Goal: Entertainment & Leisure: Consume media (video, audio)

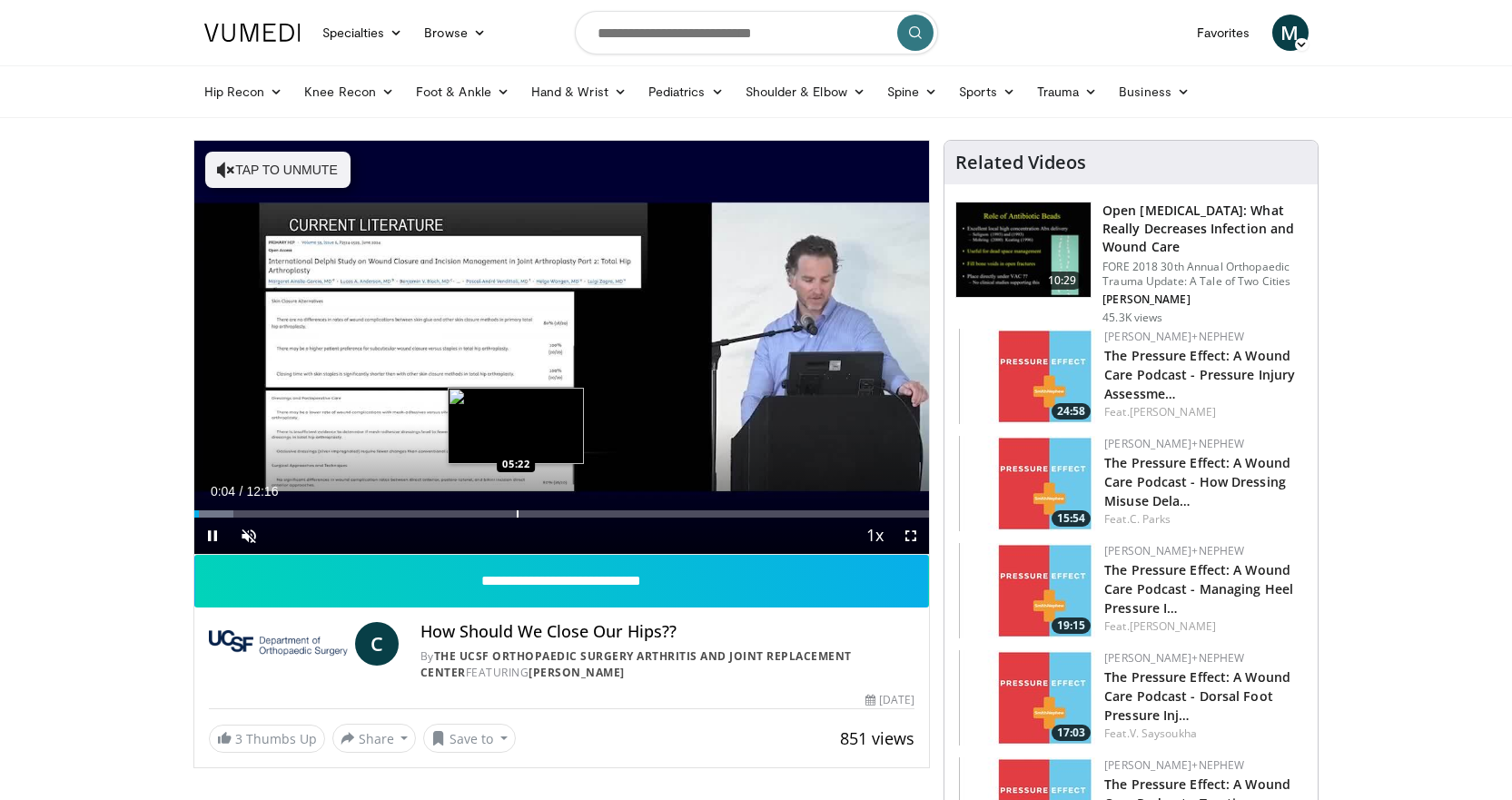
click at [513, 513] on div "Loaded : 5.41% 00:05 05:22" at bounding box center [562, 514] width 736 height 7
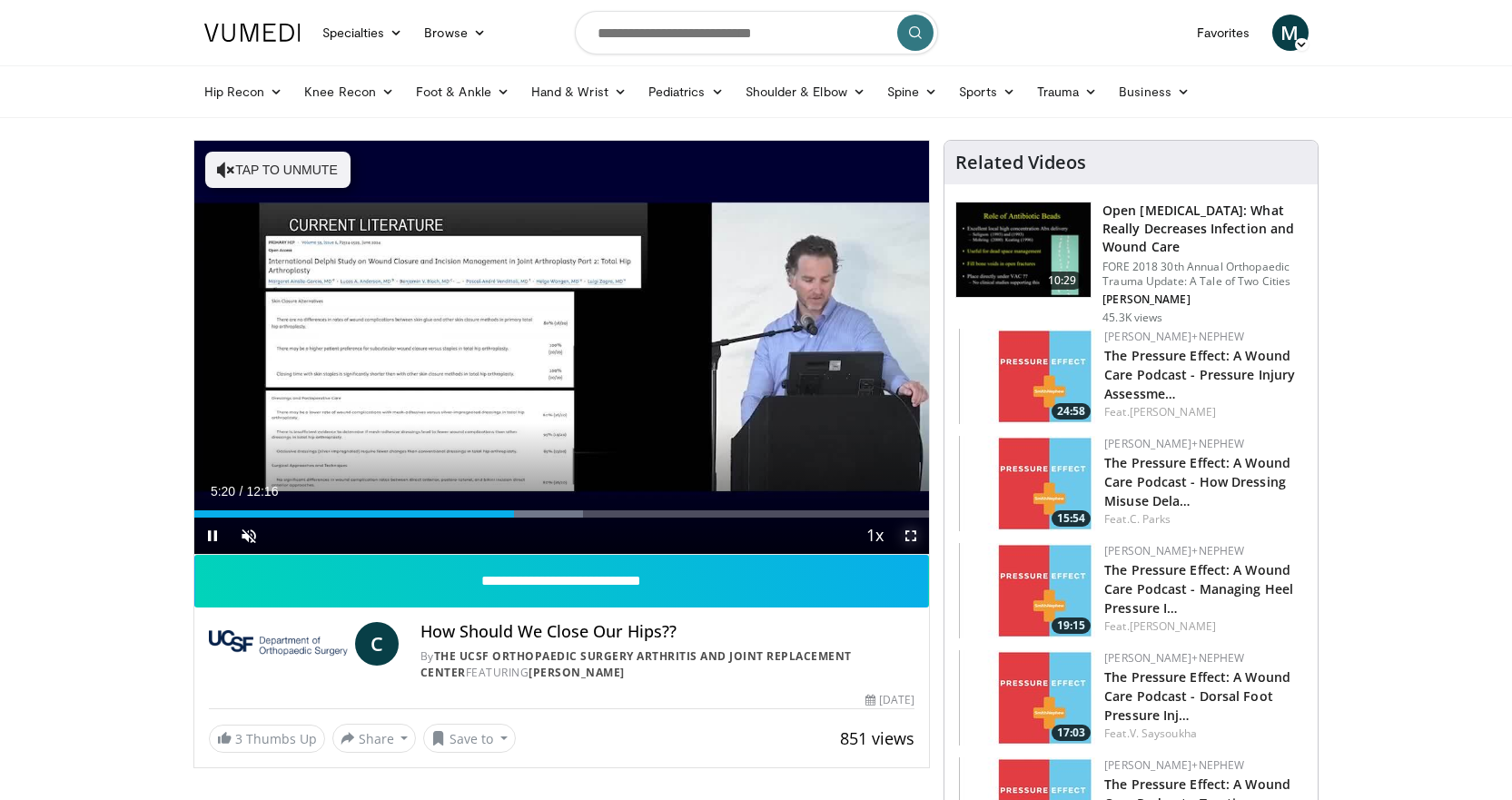
click at [908, 537] on span "Video Player" at bounding box center [911, 535] width 36 height 36
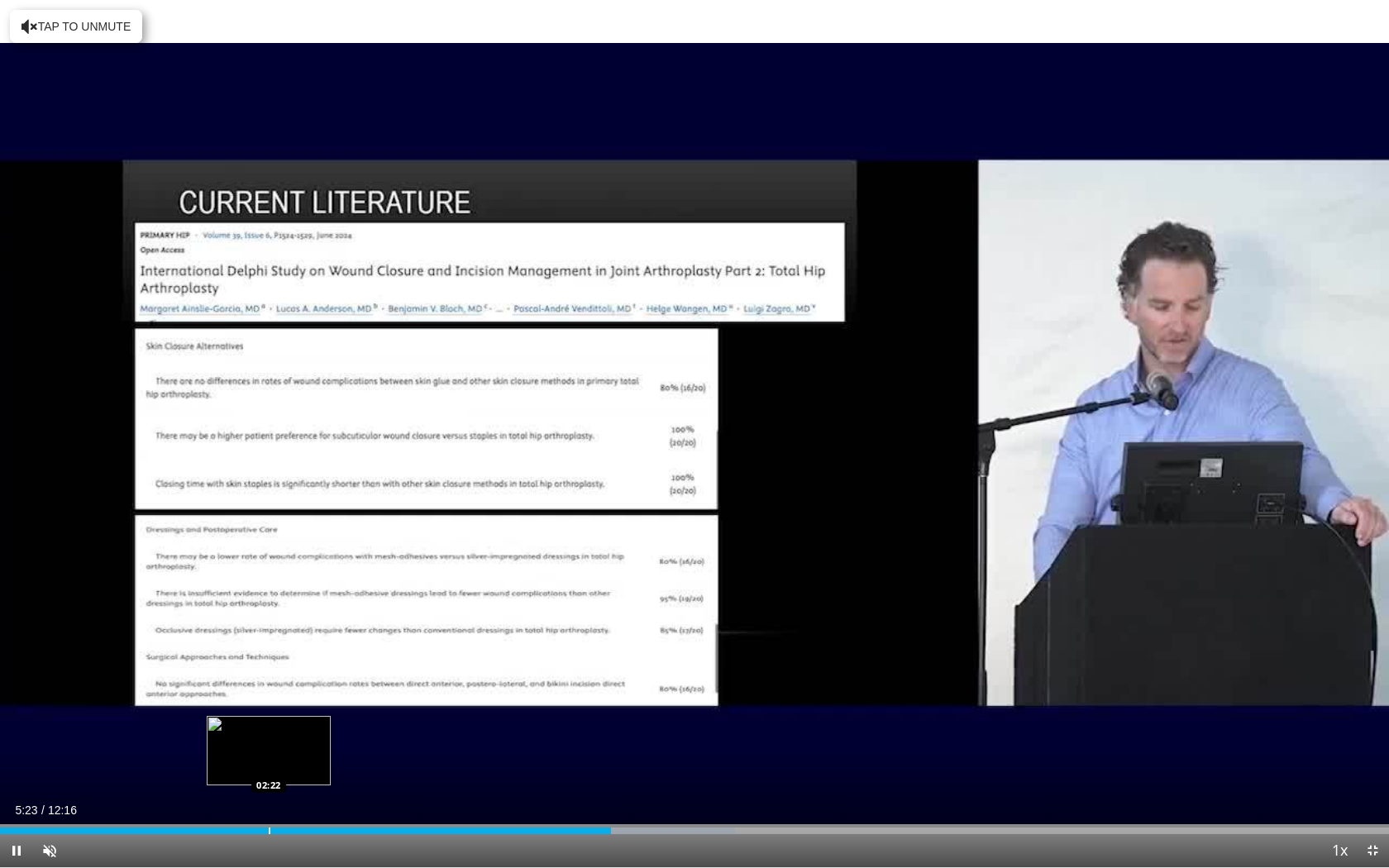
click at [265, 727] on div "Loaded : 52.89% 05:23 02:22" at bounding box center [694, 826] width 1389 height 16
click at [322, 727] on div "Progress Bar" at bounding box center [321, 831] width 2 height 7
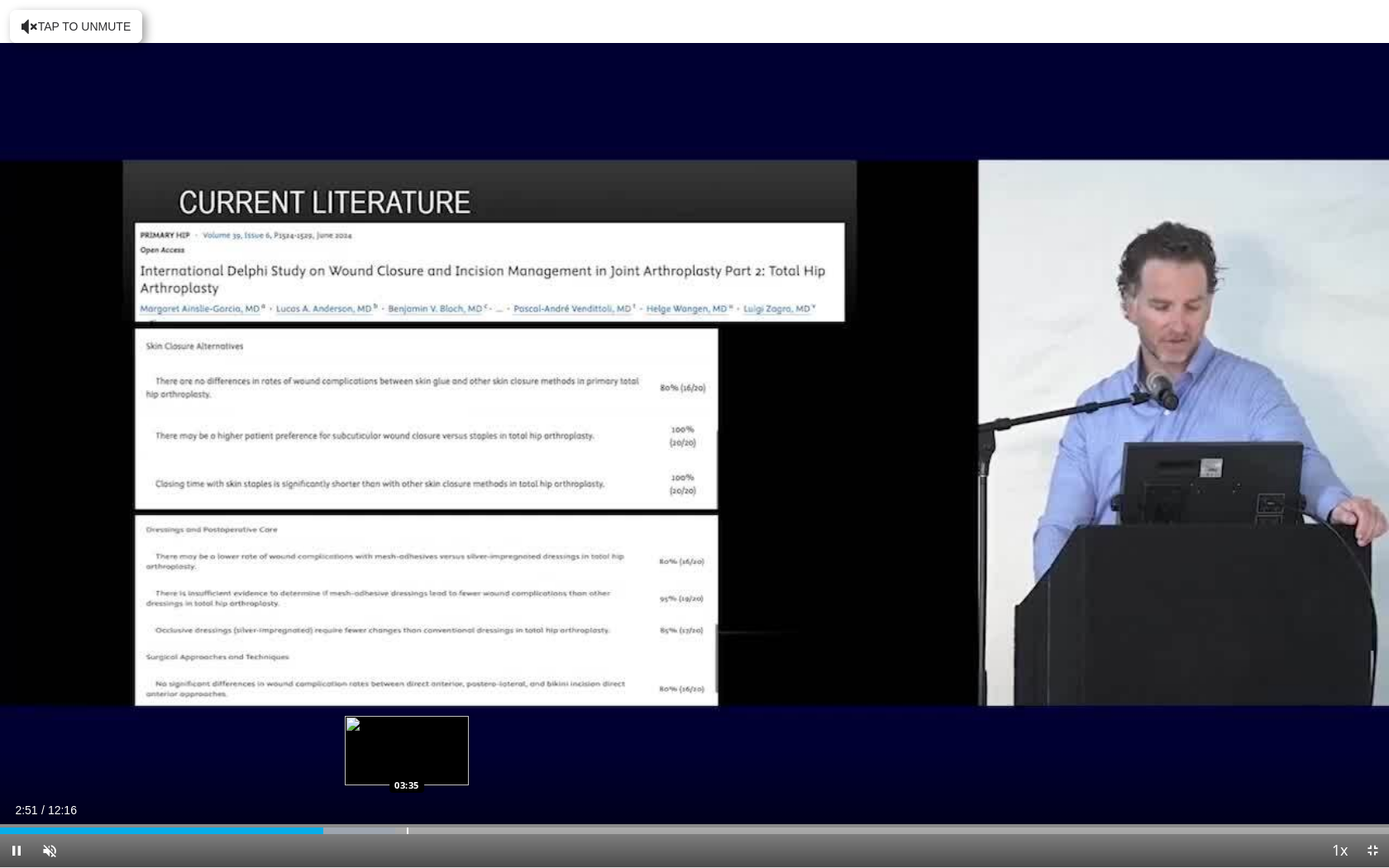
click at [408, 727] on div "Loaded : 28.48% 02:51 03:35" at bounding box center [694, 826] width 1389 height 16
click at [408, 727] on div "Progress Bar" at bounding box center [407, 831] width 2 height 7
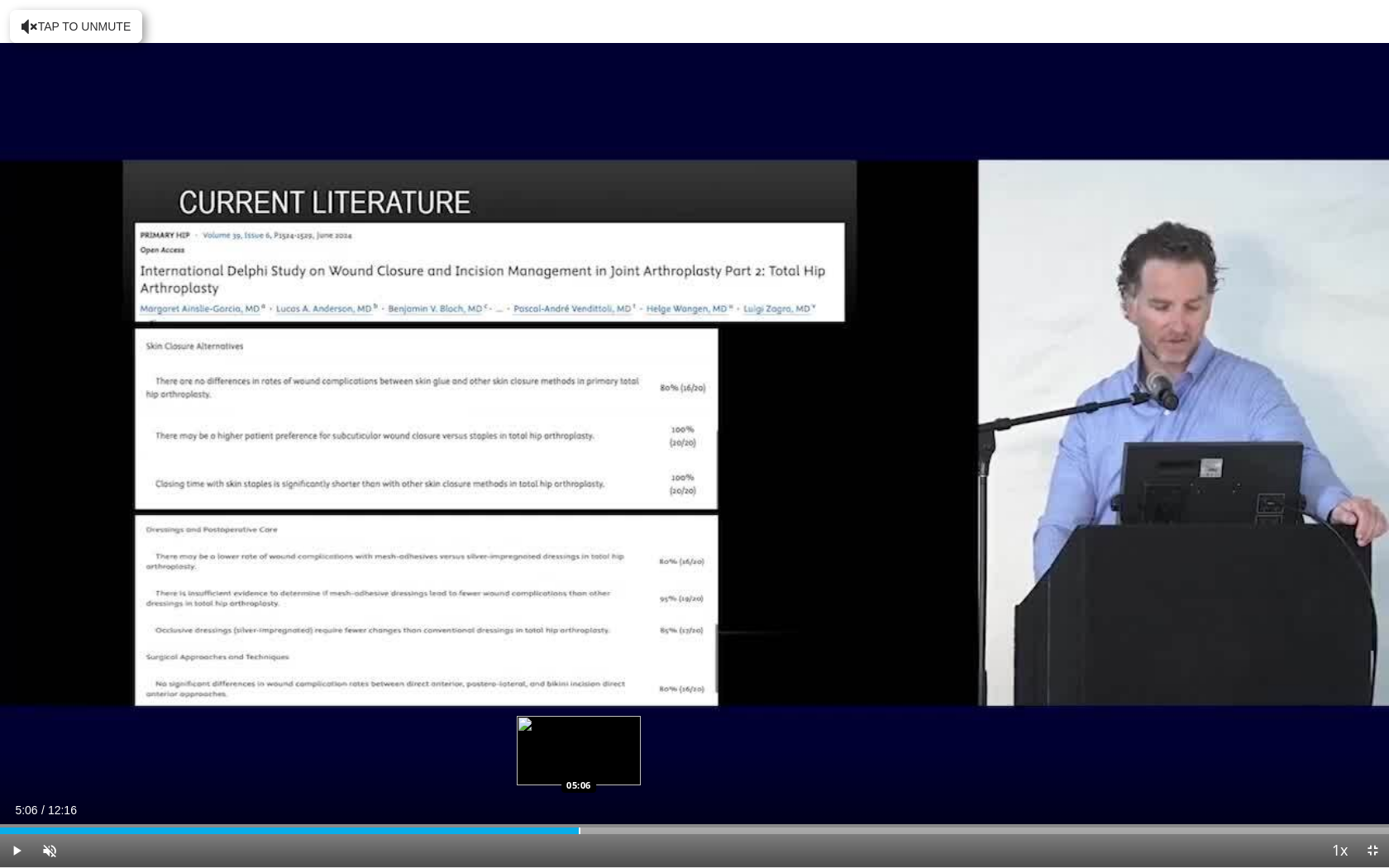
click at [579, 727] on div "Progress Bar" at bounding box center [579, 831] width 2 height 7
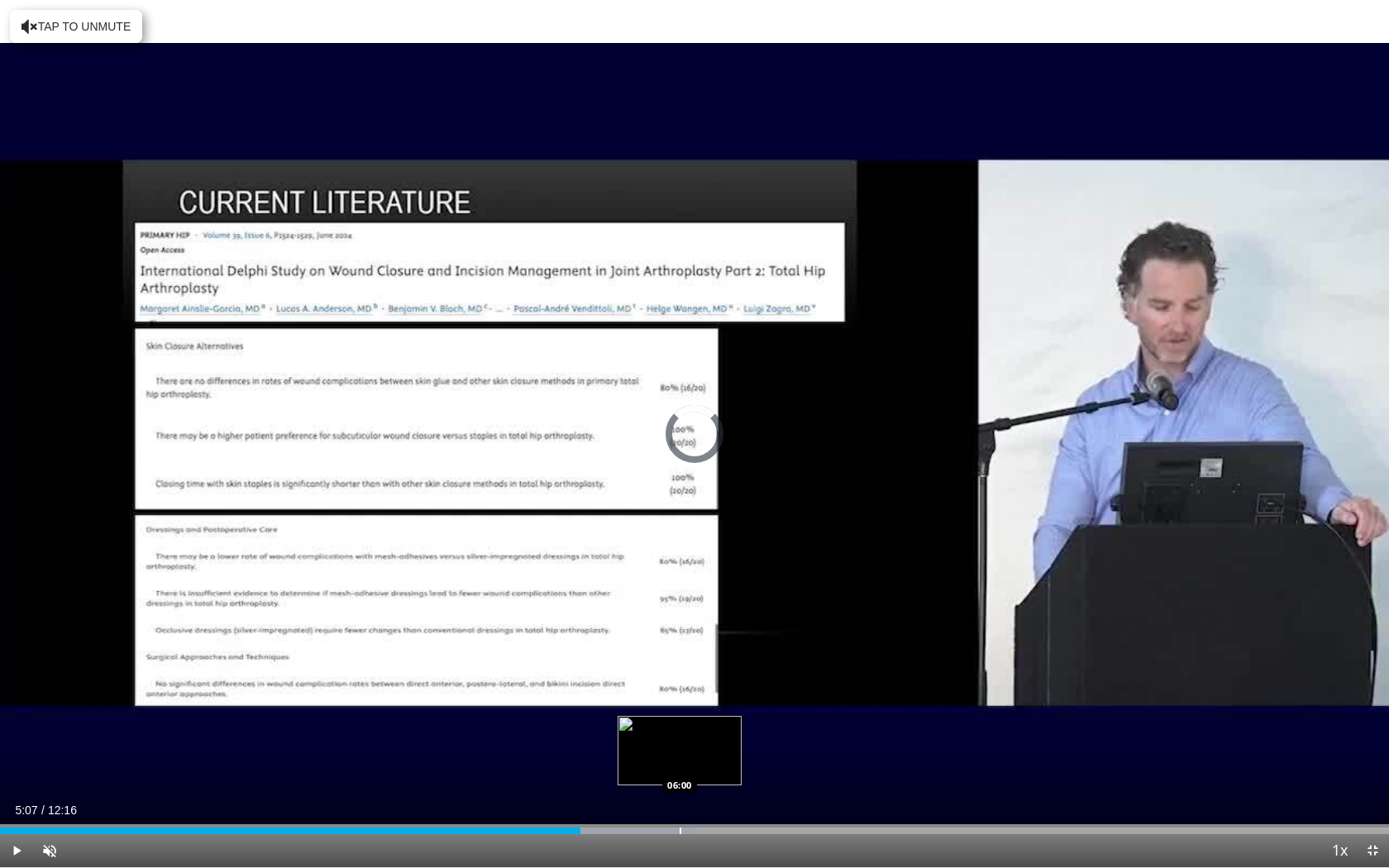
click at [680, 727] on div "Progress Bar" at bounding box center [680, 831] width 2 height 7
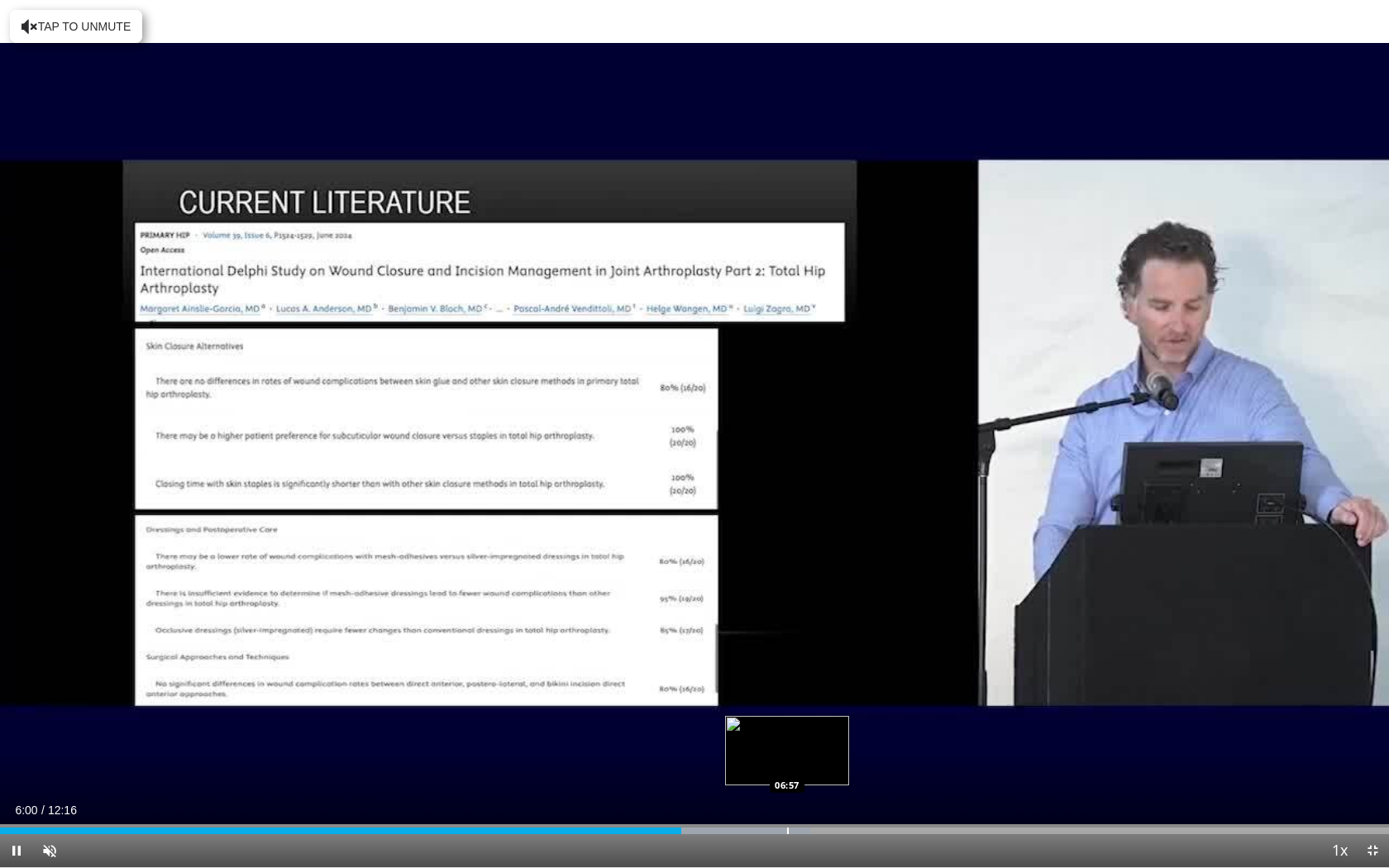
click at [787, 727] on div "Progress Bar" at bounding box center [788, 831] width 2 height 7
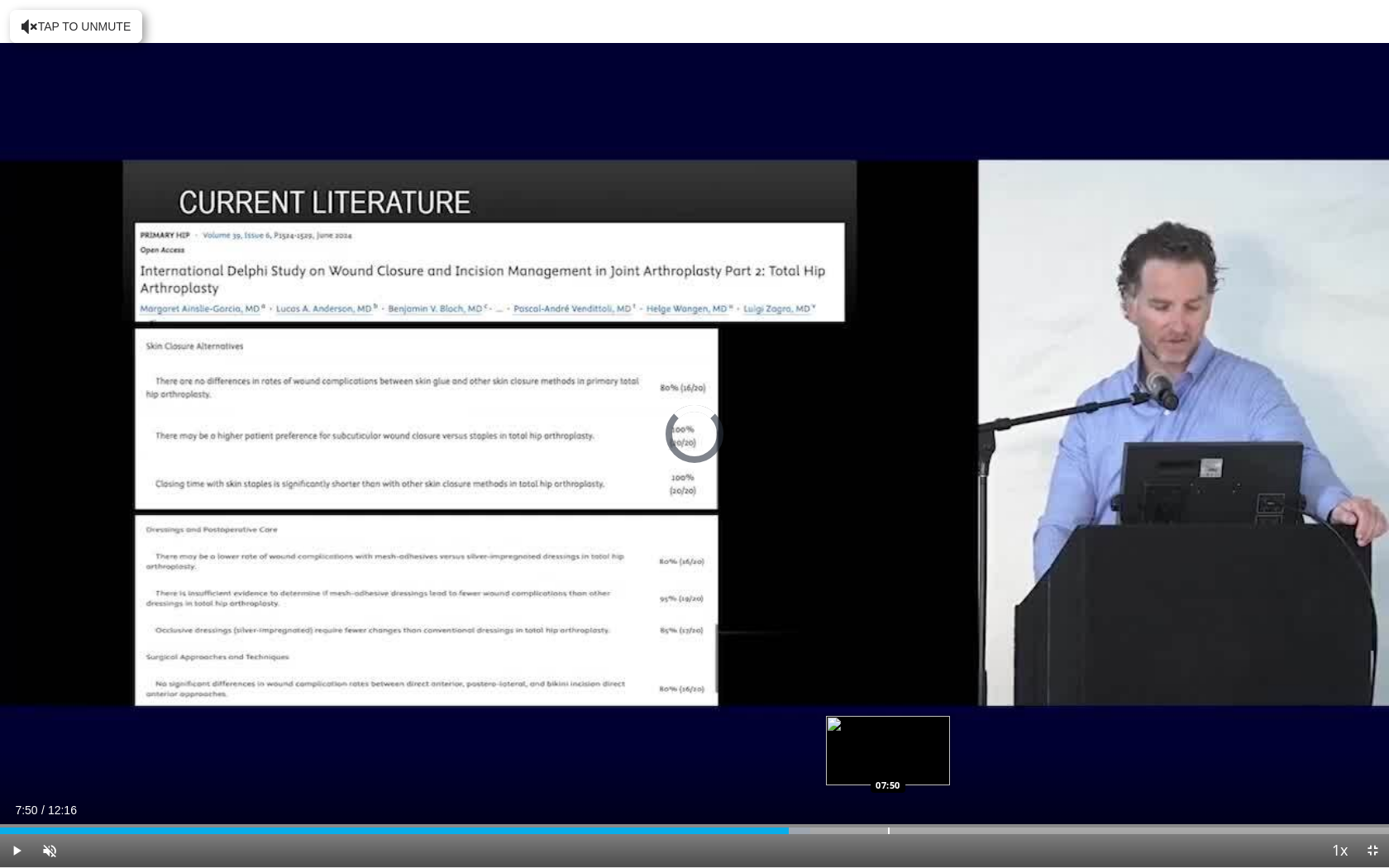
click at [888, 727] on div "Progress Bar" at bounding box center [889, 831] width 2 height 7
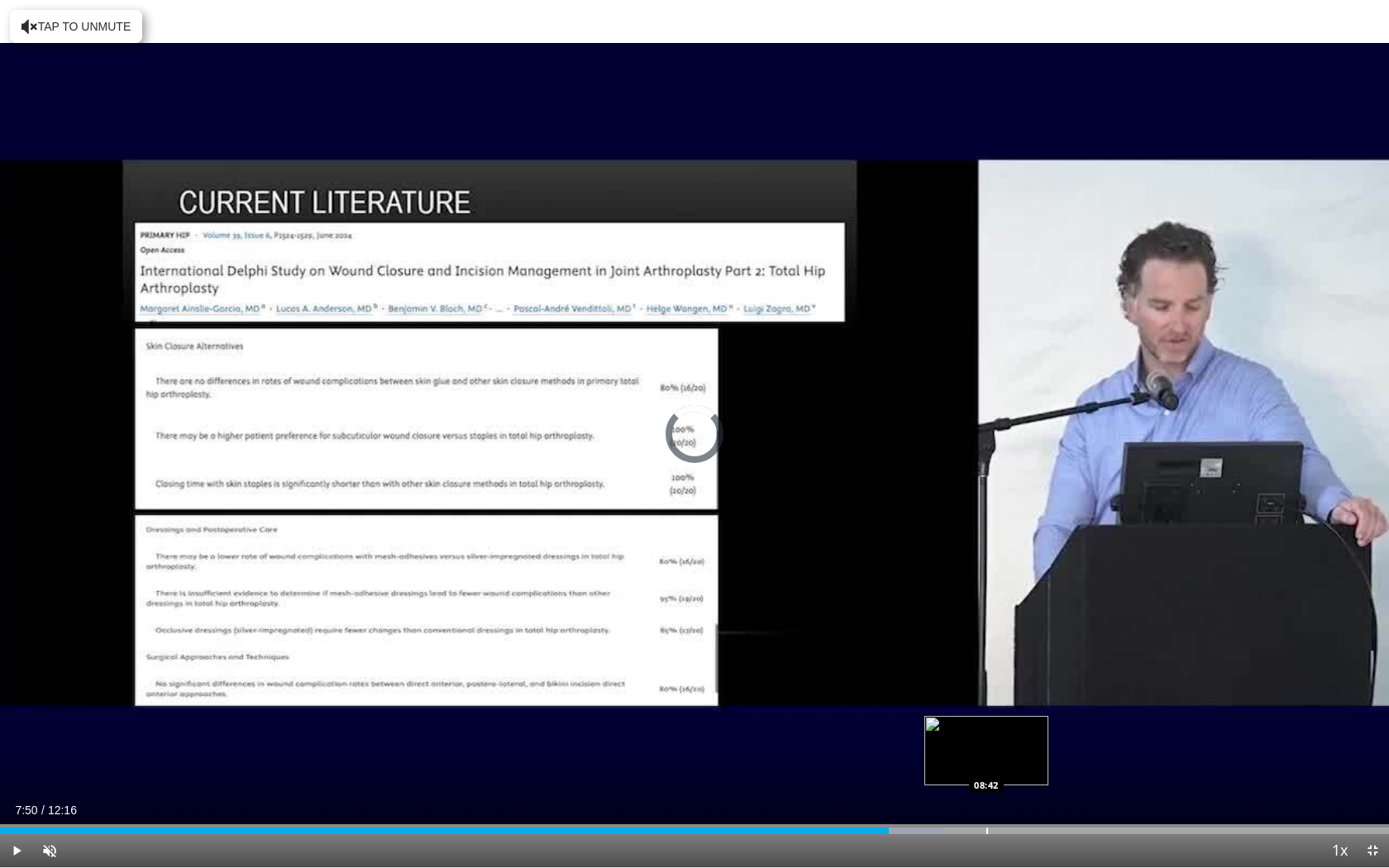
click at [987, 727] on div "Progress Bar" at bounding box center [988, 831] width 2 height 7
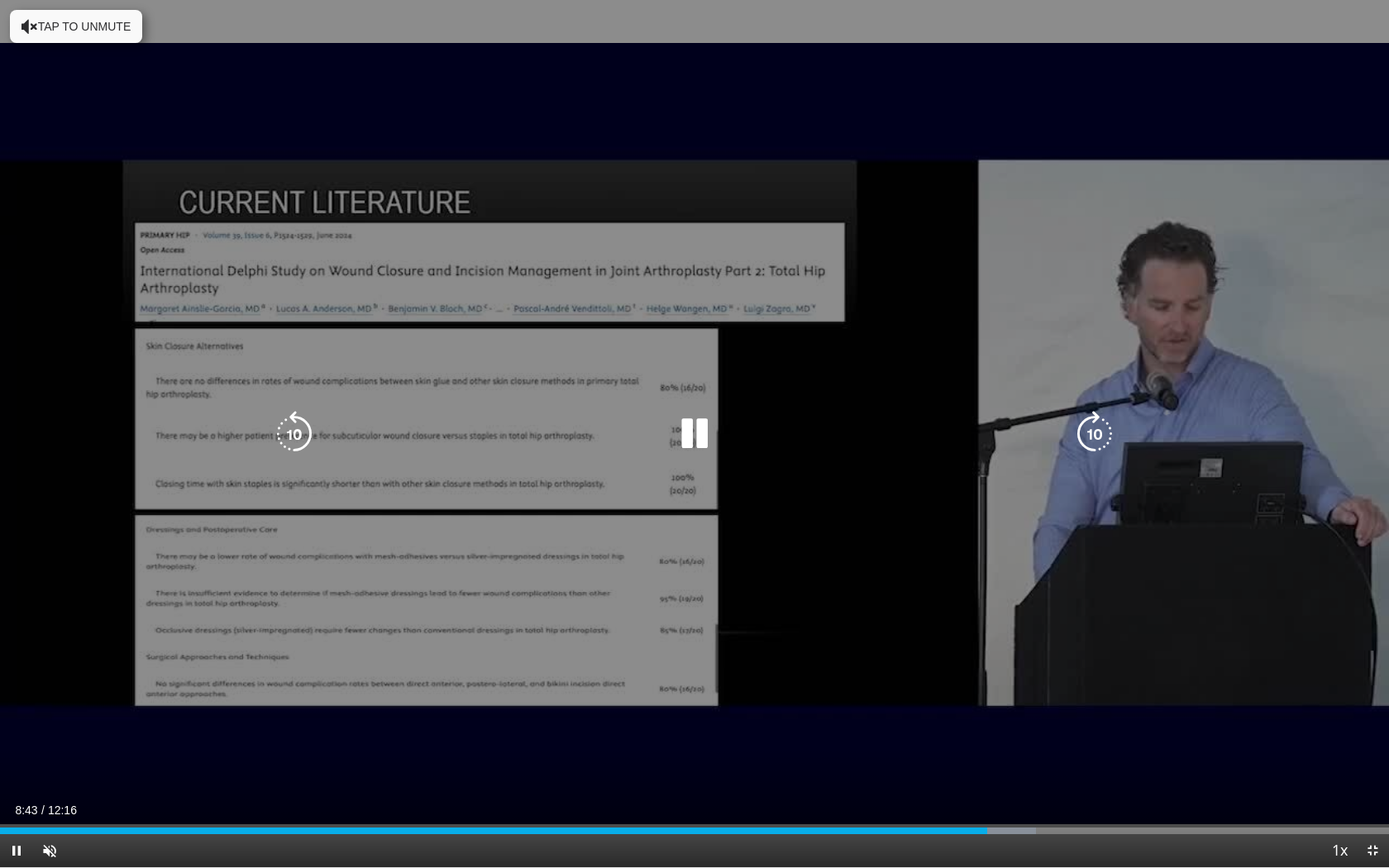
click at [1069, 727] on video-js "**********" at bounding box center [694, 434] width 1389 height 868
